Goal: Task Accomplishment & Management: Complete application form

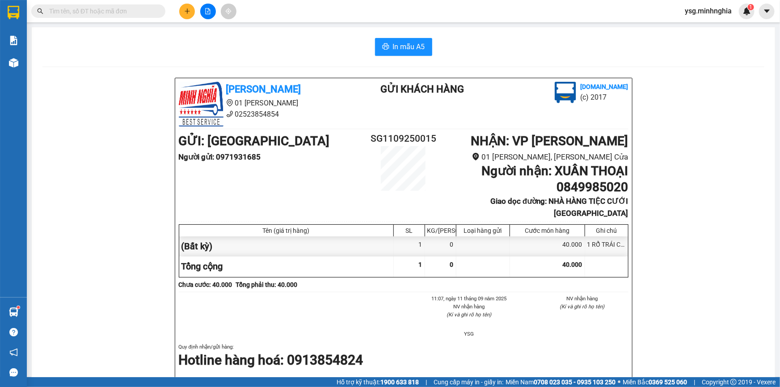
click at [195, 15] on div at bounding box center [207, 12] width 67 height 16
click at [185, 13] on icon "plus" at bounding box center [187, 11] width 6 height 6
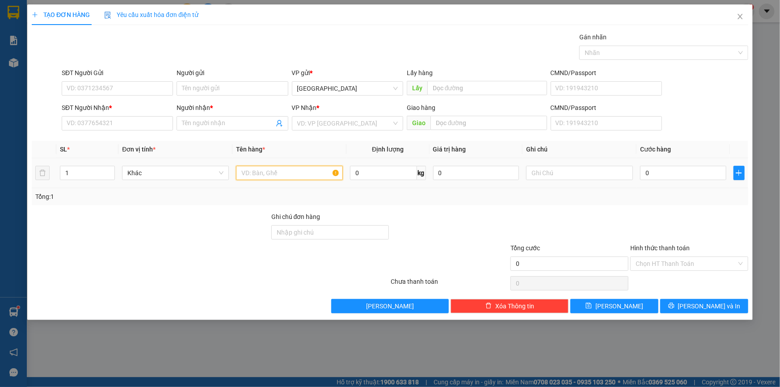
click at [288, 168] on input "text" at bounding box center [289, 173] width 107 height 14
click at [285, 173] on input "text" at bounding box center [289, 173] width 107 height 14
click at [115, 122] on input "SĐT Người Nhận *" at bounding box center [117, 123] width 111 height 14
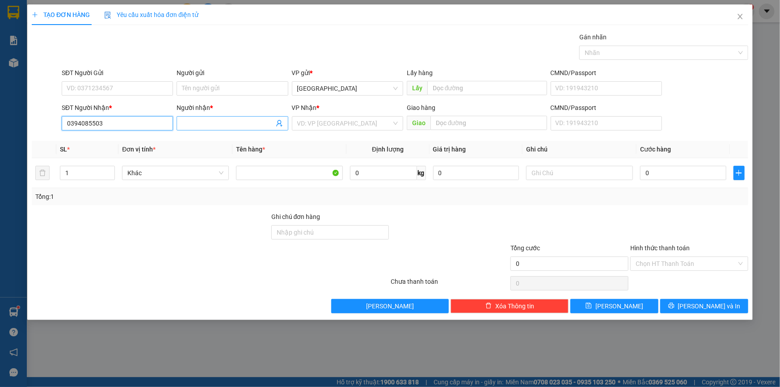
type input "0394085503"
click at [243, 128] on span at bounding box center [232, 123] width 111 height 14
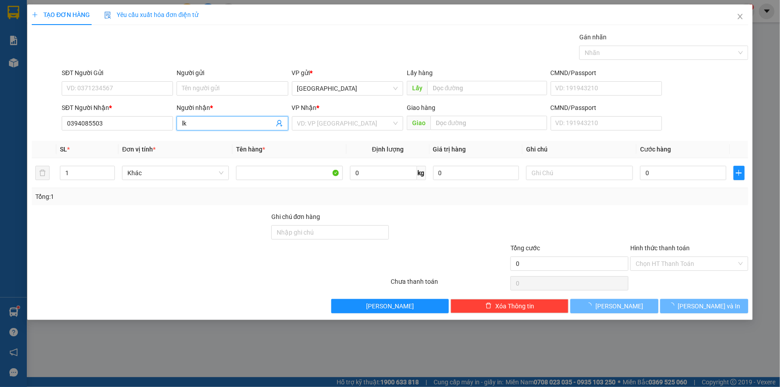
type input "l"
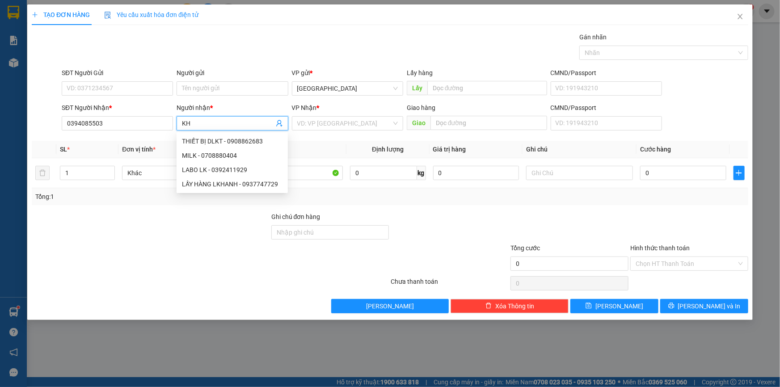
paste input "ẢI"
paste input "ÀN"
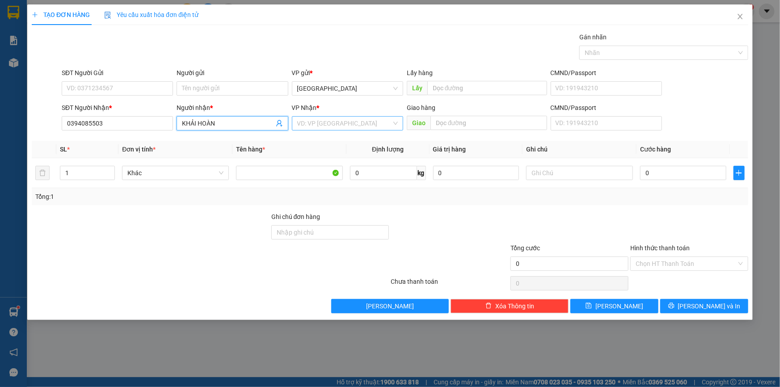
type input "KHẢI HOÀN"
click at [313, 119] on input "search" at bounding box center [344, 123] width 94 height 13
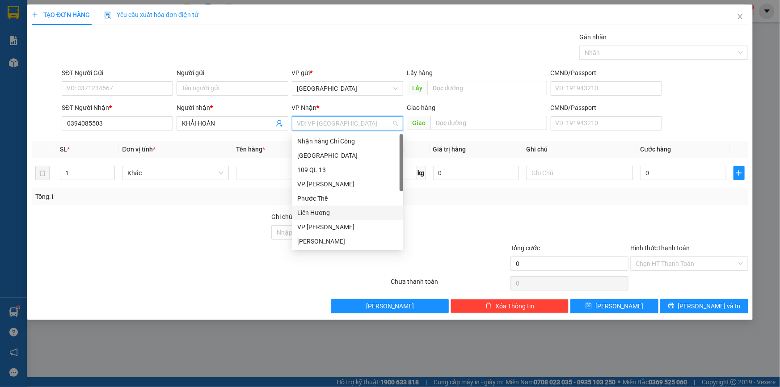
click at [329, 215] on div "Liên Hương" at bounding box center [347, 213] width 101 height 10
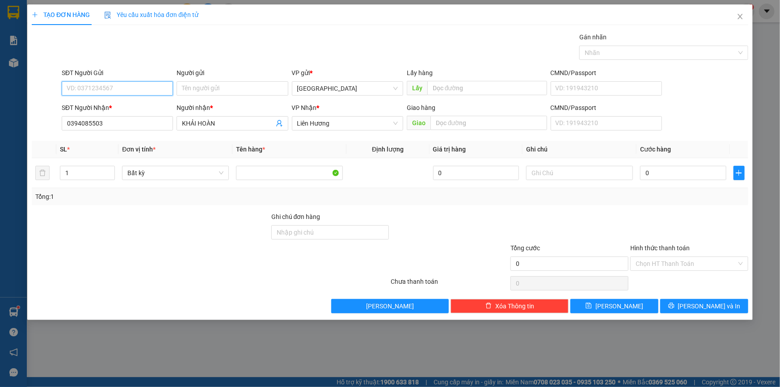
click at [102, 88] on input "SĐT Người Gửi" at bounding box center [117, 88] width 111 height 14
type input "0375405507"
click at [211, 88] on input "Người gửi" at bounding box center [232, 88] width 111 height 14
paste input "ĂNG"
paste input "ẮNG"
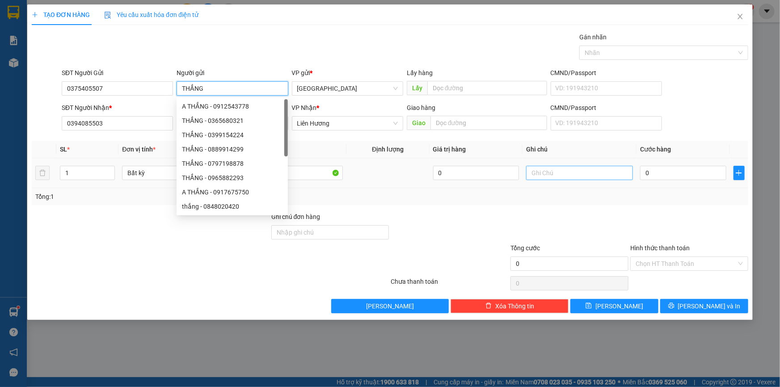
type input "THẮNG"
click at [596, 178] on input "text" at bounding box center [579, 173] width 107 height 14
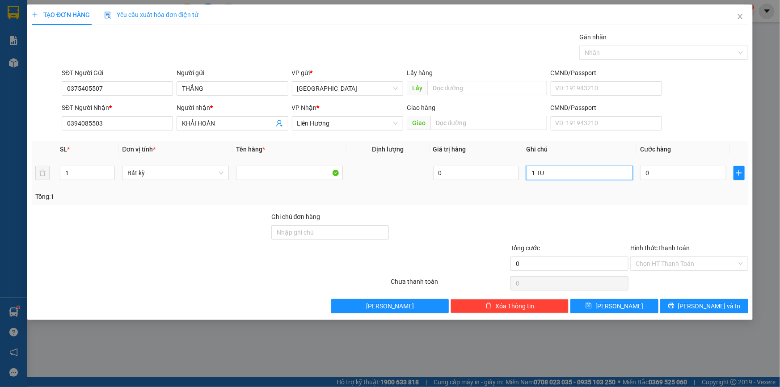
paste input "ÚI"
paste input "ÁO"
type input "1 TÚI XANH-Q.ÁO"
type input "3"
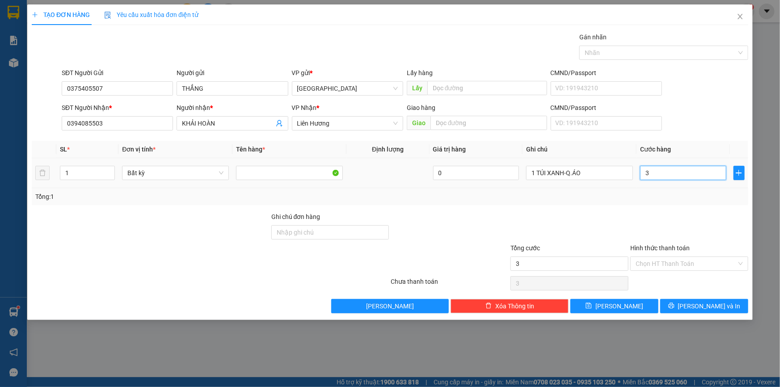
type input "3"
type input "30"
type input "30.000"
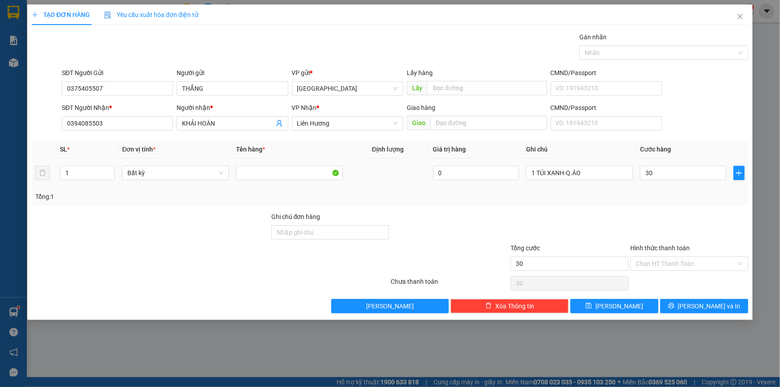
type input "30.000"
click at [653, 214] on div at bounding box center [690, 227] width 120 height 31
click at [669, 266] on input "Hình thức thanh toán" at bounding box center [686, 263] width 101 height 13
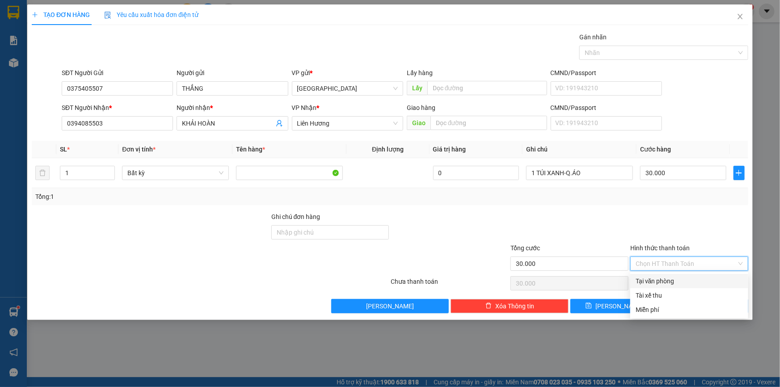
click at [667, 276] on div "Tại văn phòng" at bounding box center [689, 281] width 107 height 10
type input "0"
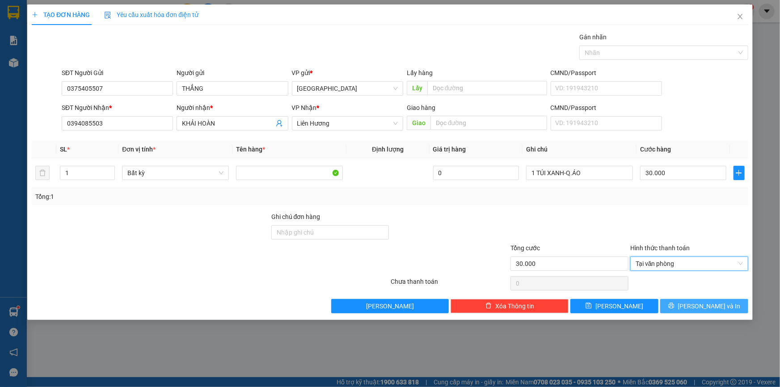
click at [698, 306] on span "[PERSON_NAME] và In" at bounding box center [709, 306] width 63 height 10
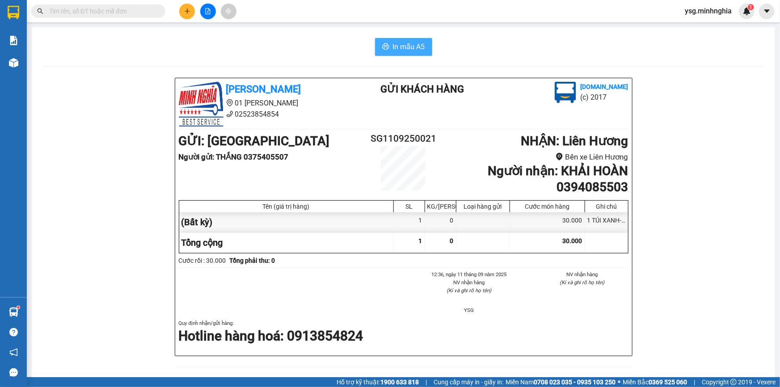
click at [415, 53] on button "In mẫu A5" at bounding box center [403, 47] width 57 height 18
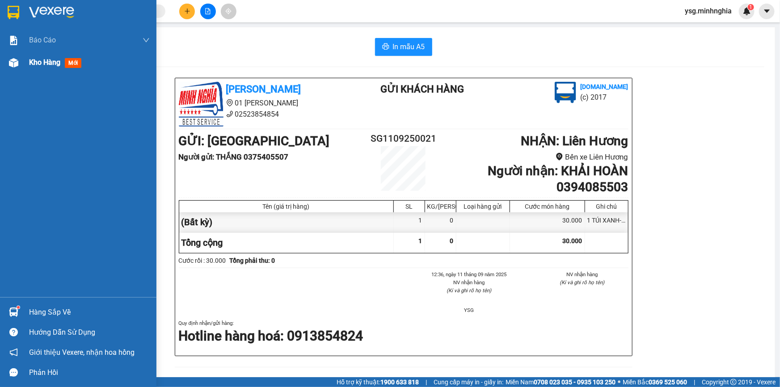
click at [40, 64] on span "Kho hàng" at bounding box center [44, 62] width 31 height 8
